Goal: Information Seeking & Learning: Learn about a topic

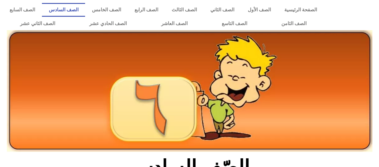
scroll to position [180, 0]
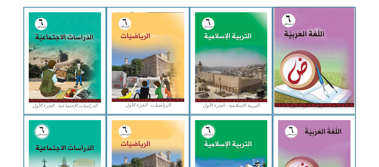
click at [322, 82] on img at bounding box center [314, 57] width 80 height 99
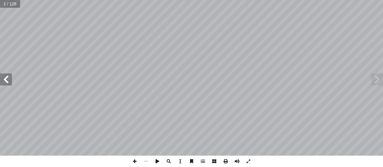
click at [9, 78] on span at bounding box center [6, 80] width 12 height 12
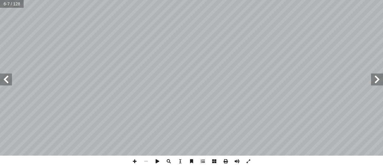
click at [2, 77] on span at bounding box center [6, 80] width 12 height 12
click at [2, 78] on span at bounding box center [6, 80] width 12 height 12
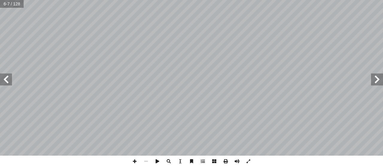
click at [2, 78] on span at bounding box center [6, 80] width 12 height 12
click at [377, 82] on span at bounding box center [377, 80] width 12 height 12
click at [135, 163] on span at bounding box center [134, 161] width 11 height 11
click at [147, 163] on span at bounding box center [145, 161] width 11 height 11
